Goal: Task Accomplishment & Management: Manage account settings

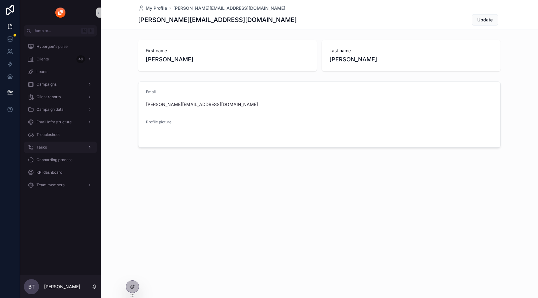
click at [53, 150] on div "Tasks" at bounding box center [60, 147] width 65 height 10
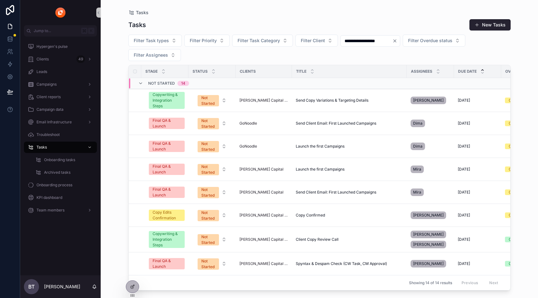
click at [398, 41] on icon "Clear" at bounding box center [395, 40] width 5 height 5
click at [153, 55] on span "Filter Assignees" at bounding box center [151, 55] width 34 height 6
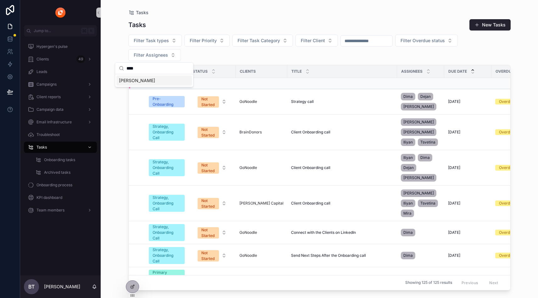
type input "****"
click at [154, 82] on div "[PERSON_NAME]" at bounding box center [154, 81] width 76 height 10
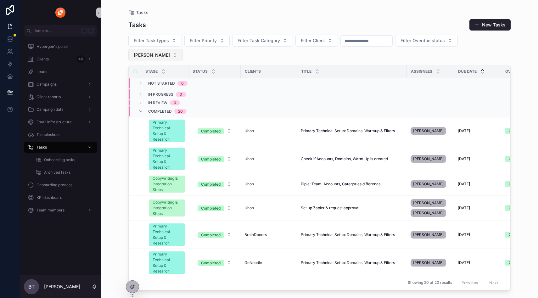
click at [170, 52] on span "[PERSON_NAME]" at bounding box center [152, 55] width 36 height 6
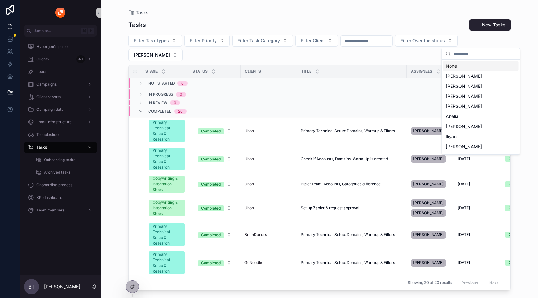
click at [163, 65] on div "Stage" at bounding box center [165, 71] width 47 height 12
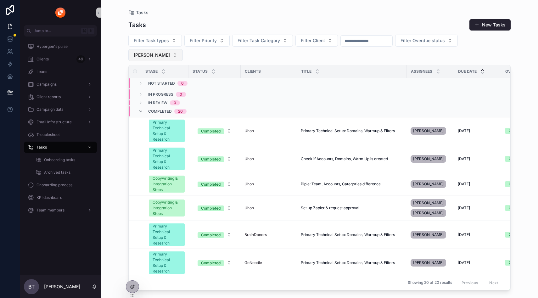
click at [183, 49] on button "[PERSON_NAME]" at bounding box center [155, 55] width 54 height 12
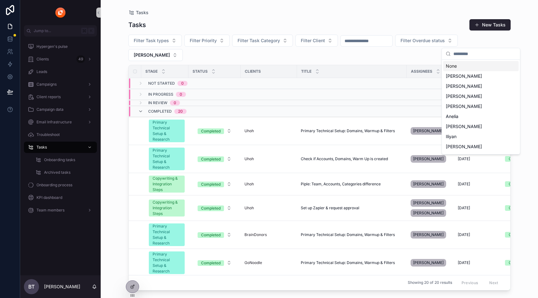
click at [464, 64] on div "None" at bounding box center [482, 66] width 76 height 10
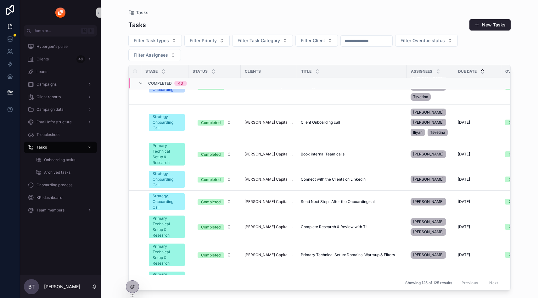
scroll to position [2949, 0]
